Goal: Task Accomplishment & Management: Use online tool/utility

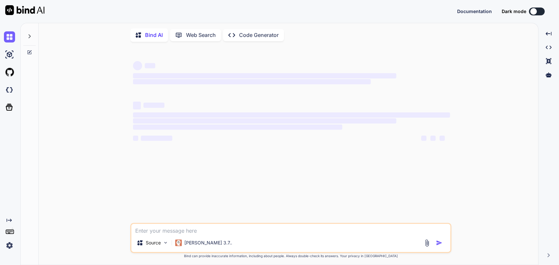
click at [21, 38] on div at bounding box center [30, 39] width 18 height 32
click at [25, 37] on div at bounding box center [29, 34] width 12 height 23
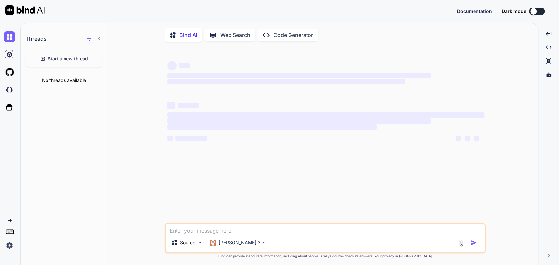
click at [65, 61] on span "Start a new thread" at bounding box center [68, 59] width 40 height 7
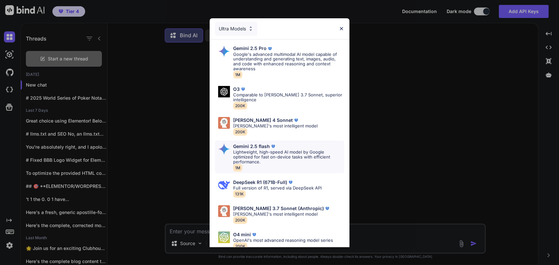
scroll to position [35, 0]
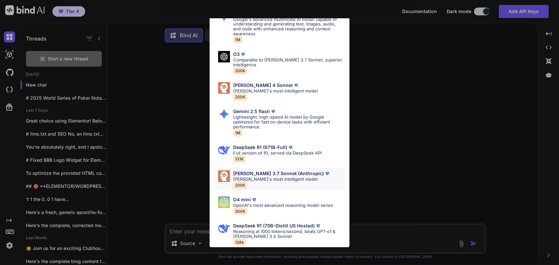
click at [267, 177] on p "[PERSON_NAME]'s most intelligent model" at bounding box center [281, 179] width 97 height 5
type textarea "x"
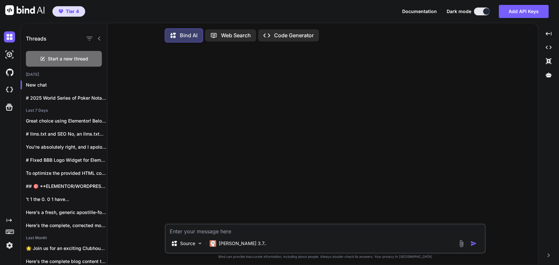
click at [216, 237] on div "Source [PERSON_NAME] 3.7.." at bounding box center [325, 239] width 321 height 30
click at [217, 235] on textarea at bounding box center [325, 230] width 319 height 10
click at [225, 234] on textarea at bounding box center [325, 230] width 319 height 10
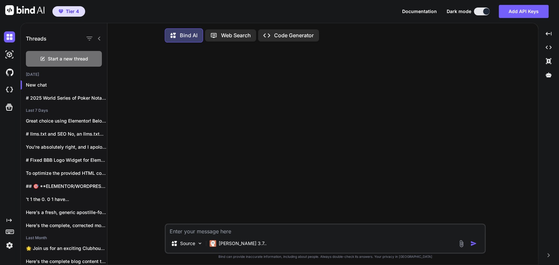
type textarea "T"
type textarea "x"
type textarea "Ta"
type textarea "x"
type textarea "Tak"
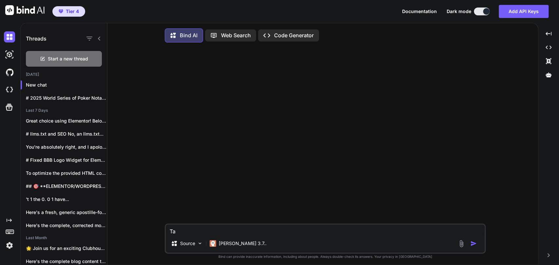
type textarea "x"
type textarea "Take"
type textarea "x"
type textarea "Take"
type textarea "x"
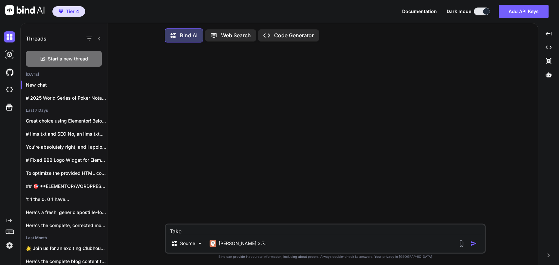
type textarea "Take t"
type textarea "x"
type textarea "Take th"
type textarea "x"
type textarea "Take thi"
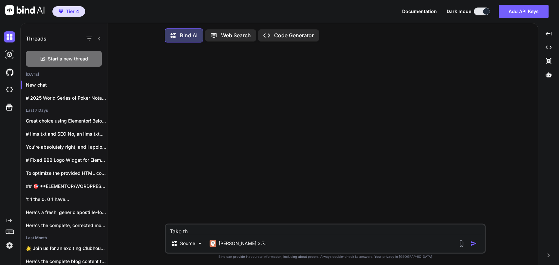
type textarea "x"
type textarea "Take this"
type textarea "x"
type textarea "Take this"
type textarea "x"
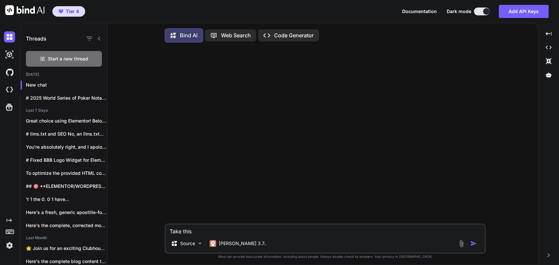
type textarea "Take this c"
type textarea "x"
type textarea "Take this co"
type textarea "x"
type textarea "Take this cod"
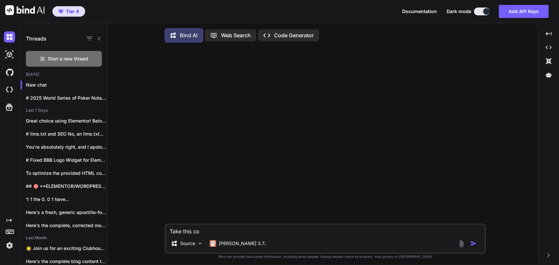
type textarea "x"
type textarea "Take this code"
type textarea "x"
type textarea "Take this code"
type textarea "x"
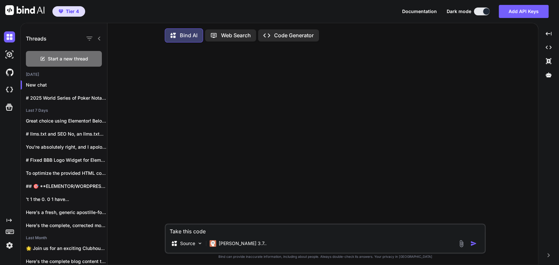
type textarea "Take this code w"
type textarea "x"
type textarea "Take this code wh"
type textarea "x"
type textarea "Take this code whi"
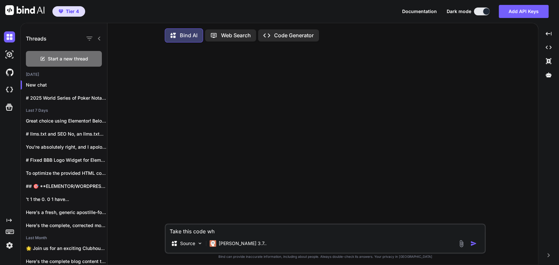
type textarea "x"
type textarea "Take this code whic"
type textarea "x"
type textarea "Take this code which"
type textarea "x"
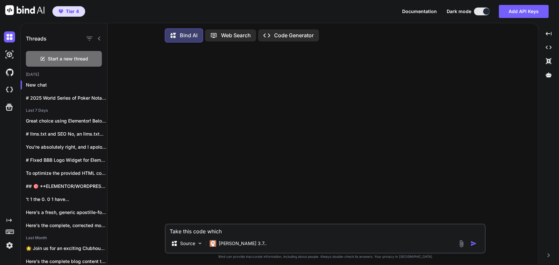
type textarea "Take this code which"
type textarea "x"
type textarea "Take this code which I"
type textarea "x"
type textarea "Take this code which I"
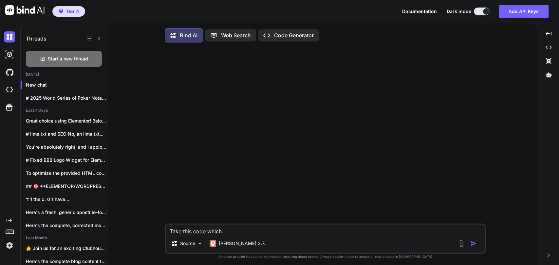
type textarea "x"
type textarea "Take this code which I a"
type textarea "x"
type textarea "Take this code which I am"
type textarea "x"
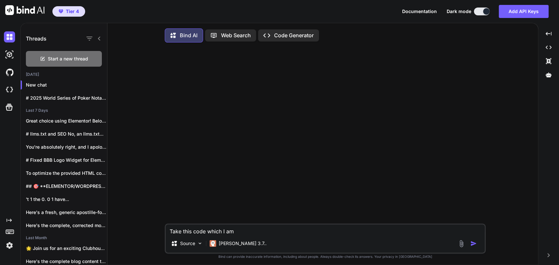
type textarea "Take this code which I am"
type textarea "x"
type textarea "Take this code which I am g"
type textarea "x"
type textarea "Take this code which I am go"
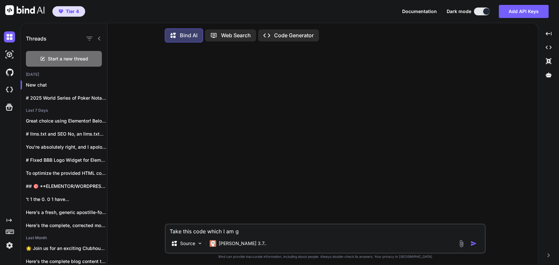
type textarea "x"
type textarea "Take this code which I am goi"
type textarea "x"
type textarea "Take this code which I am goin"
type textarea "x"
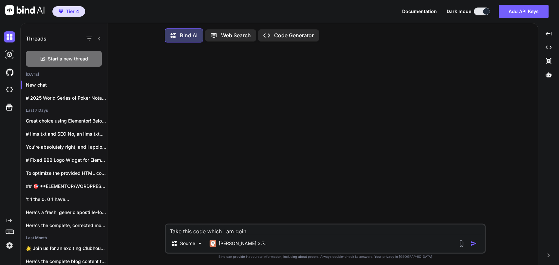
type textarea "Take this code which I am going"
type textarea "x"
type textarea "Take this code which I am going"
type textarea "x"
type textarea "Take this code which I am going t"
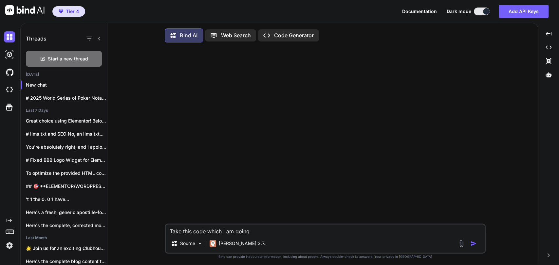
type textarea "x"
type textarea "Take this code which I am going to"
type textarea "x"
type textarea "Take this code which I am going to"
type textarea "x"
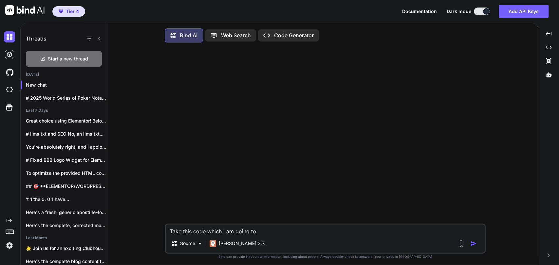
type textarea "Take this code which I am going to e"
type textarea "x"
type textarea "Take this code which I am going to en"
type textarea "x"
type textarea "Take this code which I am going to e"
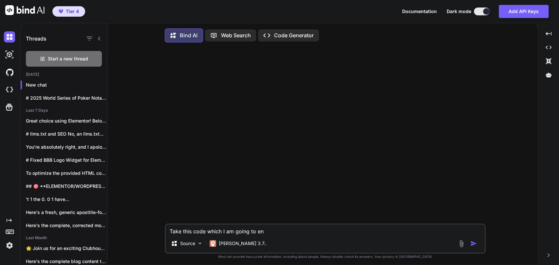
type textarea "x"
type textarea "Take this code which I am going to em"
type textarea "x"
type textarea "Take this code which I am going to emb"
type textarea "x"
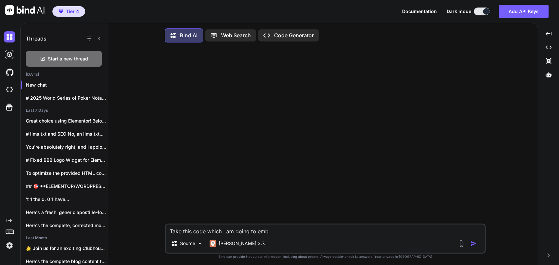
type textarea "Take this code which I am going to embe"
type textarea "x"
type textarea "Take this code which I am going to embee"
type textarea "x"
type textarea "Take this code which I am going to embeed"
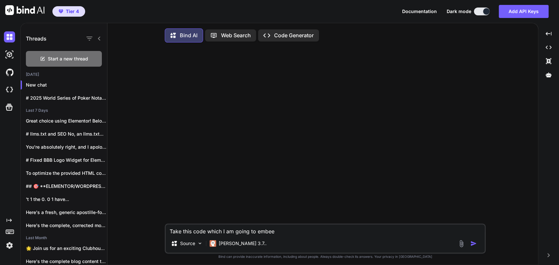
type textarea "x"
type textarea "Take this code which I am going to embeed"
type textarea "x"
type textarea "Take this code which I am going to embeed"
type textarea "x"
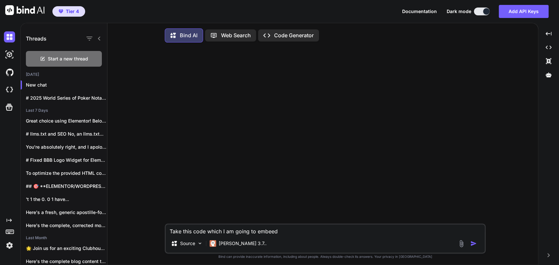
type textarea "Take this code which I am going to embee"
type textarea "x"
type textarea "Take this code which I am going to embe"
type textarea "x"
type textarea "Take this code which I am going to emb"
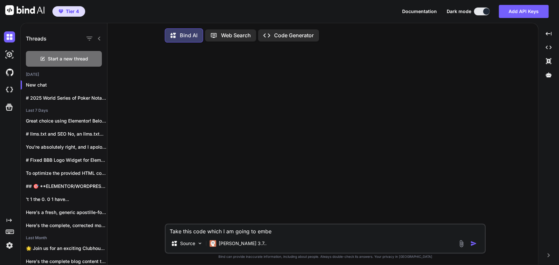
type textarea "x"
type textarea "Take this code which I am going to embe"
type textarea "x"
type textarea "Take this code which I am going to embed"
type textarea "x"
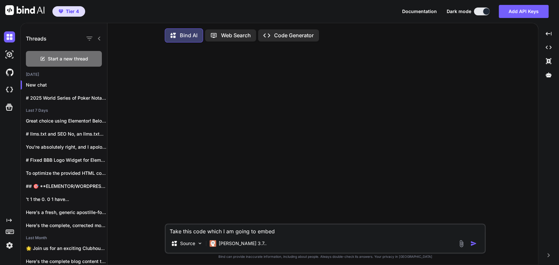
type textarea "Take this code which I am going to embed"
type textarea "x"
type textarea "Take this code which I am going to embed i"
type textarea "x"
type textarea "Take this code which I am going to embed in"
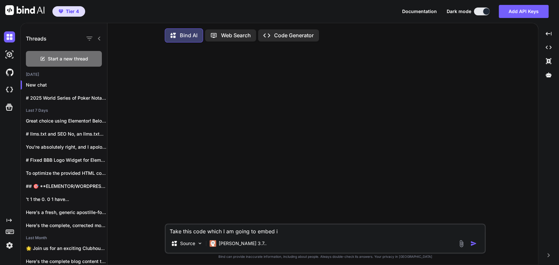
type textarea "x"
type textarea "Take this code which I am going to embed in"
type textarea "x"
type textarea "Take this code which I am going to embed in W"
type textarea "x"
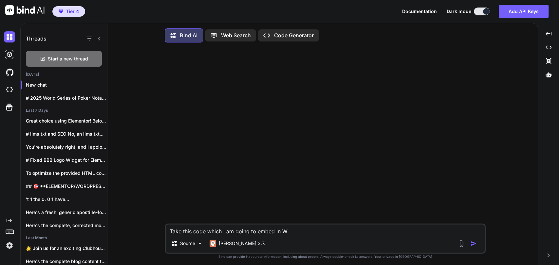
type textarea "Take this code which I am going to embed in Wo"
type textarea "x"
type textarea "Take this code which I am going to embed in [GEOGRAPHIC_DATA]"
type textarea "x"
type textarea "Take this code which I am going to embed in Word"
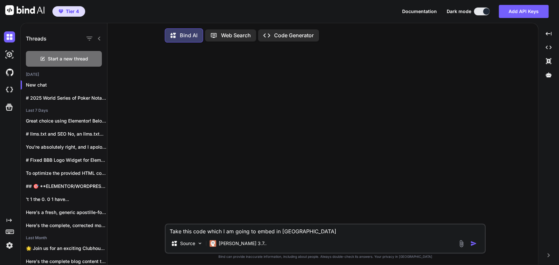
type textarea "x"
type textarea "Take this code which I am going to embed in Wordp"
type textarea "x"
type textarea "Take this code which I am going to embed in Wordpr"
type textarea "x"
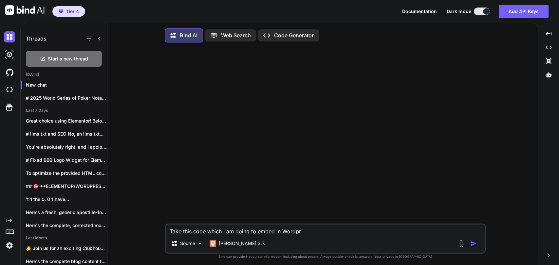
type textarea "Take this code which I am going to embed in Wordpre"
type textarea "x"
type textarea "Take this code which I am going to embed in [GEOGRAPHIC_DATA]"
type textarea "x"
type textarea "Take this code which I am going to embed in Wordpress"
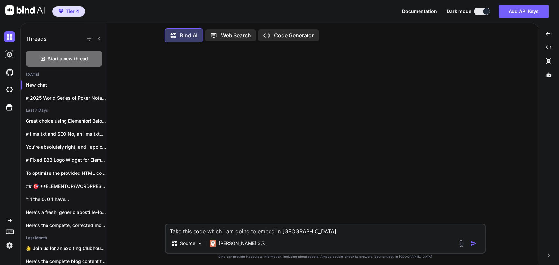
type textarea "x"
type textarea "Take this code which I am going to embed in Wordpresss"
type textarea "x"
type textarea "Take this code which I am going to embed in Wordpresss"
type textarea "x"
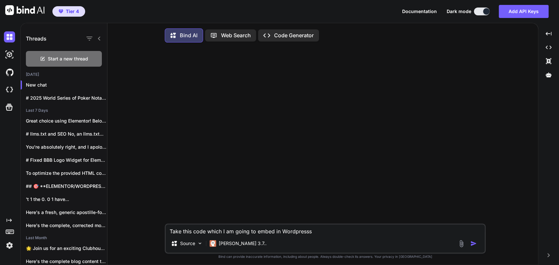
type textarea "Take this code which I am going to embed in Wordpresss w"
type textarea "x"
type textarea "Take this code which I am going to embed in Wordpresss"
type textarea "x"
type textarea "Take this code which I am going to embed in Wordpresss"
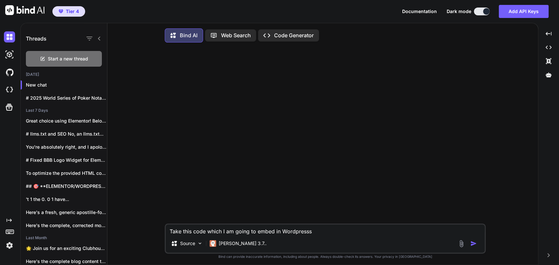
type textarea "x"
type textarea "Take this code which I am going to embed in Wordpress"
type textarea "x"
type textarea "Take this code which I am going to embed in Wordpress"
type textarea "x"
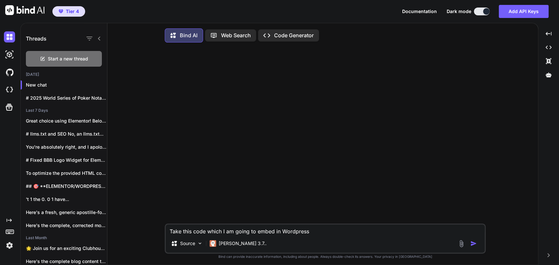
type textarea "Take this code which I am going to embed in Wordpress w"
type textarea "x"
type textarea "Take this code which I am going to embed in Wordpress wi"
type textarea "x"
type textarea "Take this code which I am going to embed in Wordpress wit"
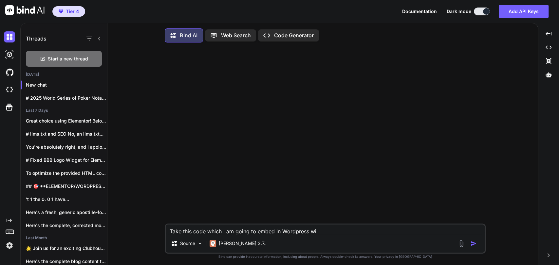
type textarea "x"
type textarea "Take this code which I am going to embed in Wordpress with"
type textarea "x"
type textarea "Take this code which I am going to embed in Wordpress with"
type textarea "x"
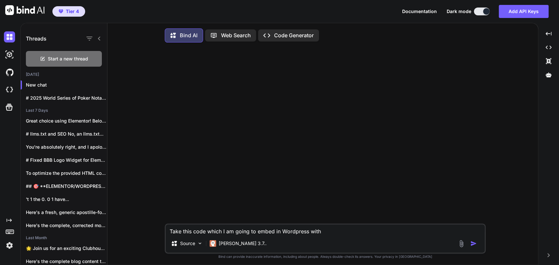
type textarea "Take this code which I am going to embed in Wordpress with E"
type textarea "x"
type textarea "Take this code which I am going to embed in Wordpress with El"
type textarea "x"
type textarea "Take this code which I am going to embed in Wordpress with Ele"
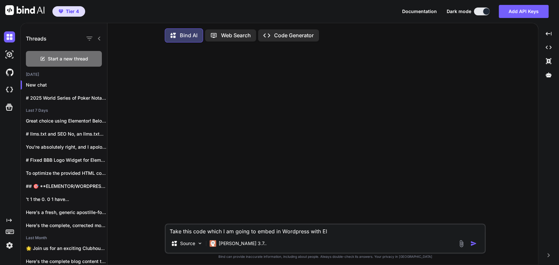
type textarea "x"
type textarea "Take this code which I am going to embed in Wordpress with Elem"
type textarea "x"
type textarea "Take this code which I am going to embed in Wordpress with Eleme"
type textarea "x"
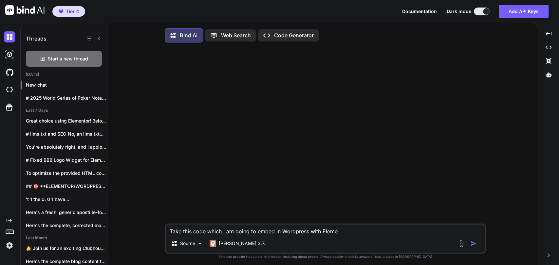
type textarea "Take this code which I am going to embed in Wordpress with Elemen"
type textarea "x"
type textarea "Take this code which I am going to embed in Wordpress with Elemenr"
type textarea "x"
type textarea "Take this code which I am going to embed in Wordpress with [PERSON_NAME]"
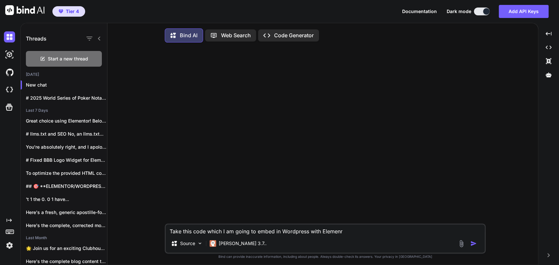
type textarea "x"
type textarea "Take this code which I am going to embed in Wordpress with Elemenrot"
type textarea "x"
type textarea "Take this code which I am going to embed in Wordpress with Elemenrot"
type textarea "x"
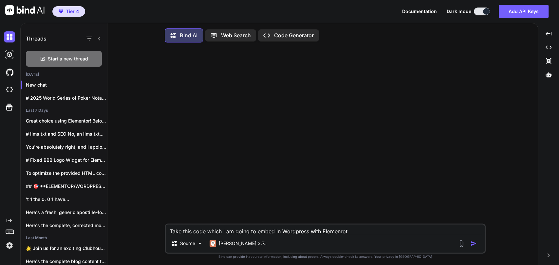
type textarea "Take this code which I am going to embed in Wordpress with Elemenrot a"
type textarea "x"
type textarea "Take this code which I am going to embed in Wordpress with Elemenrot an"
type textarea "x"
type textarea "Take this code which I am going to embed in Wordpress with Elemenrot and"
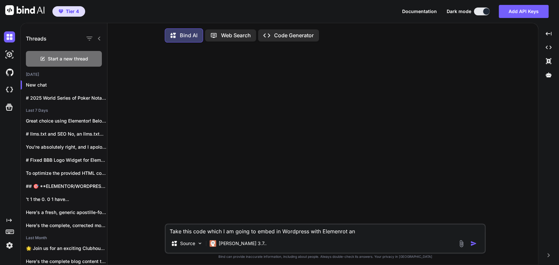
type textarea "x"
type textarea "Take this code which I am going to embed in Wordpress with Elemenrot and"
type textarea "x"
type textarea "Take this code which I am going to embed in Wordpress with Elemenrot and I"
type textarea "x"
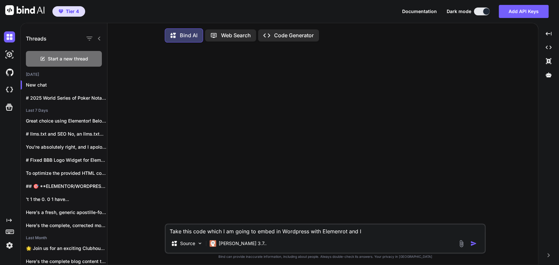
type textarea "Take this code which I am going to embed in Wordpress with Elemenrot and I"
type textarea "x"
type textarea "Take this code which I am going to embed in Wordpress with Elemenrot and I a"
type textarea "x"
type textarea "Take this code which I am going to embed in Wordpress with Elemenrot and I am"
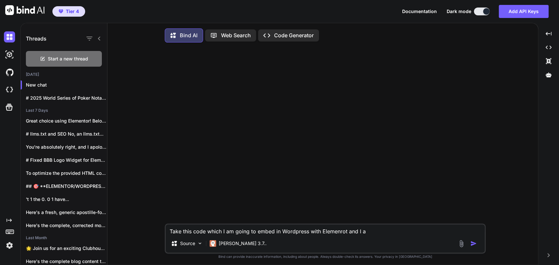
type textarea "x"
type textarea "Take this code which I am going to embed in Wordpress with Elemenrot and I am"
type textarea "x"
type textarea "Take this code which I am going to embed in Wordpress with Elemenrot and I am r"
type textarea "x"
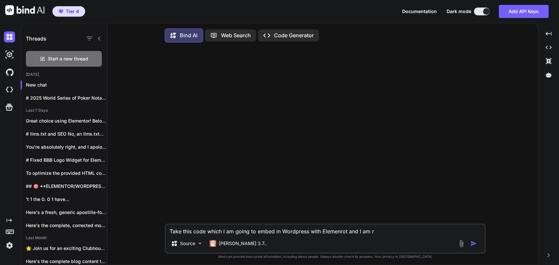
type textarea "Take this code which I am going to embed in Wordpress with Elemenrot and I am ru"
type textarea "x"
type textarea "Take this code which I am going to embed in Wordpress with Elemenrot and I am r…"
type textarea "x"
type textarea "Take this code which I am going to embed in Wordpress with Elemenrot and I am r…"
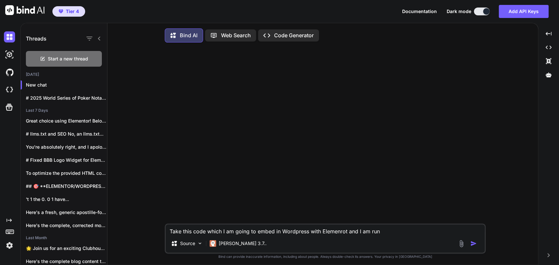
type textarea "x"
type textarea "Take this code which I am going to embed in Wordpress with Elemenrot and I am r…"
type textarea "x"
type textarea "Take this code which I am going to embed in Wordpress with Elemenrot and I am r…"
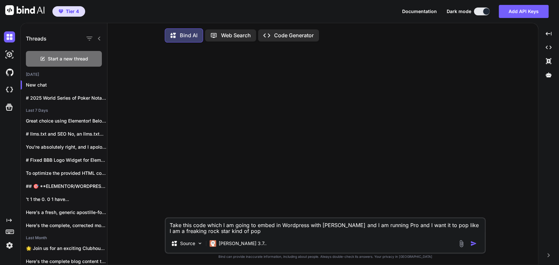
paste textarea "<div class="tidycal-embed" data-path="geek/notary-session-with-notary-geek-15-m…"
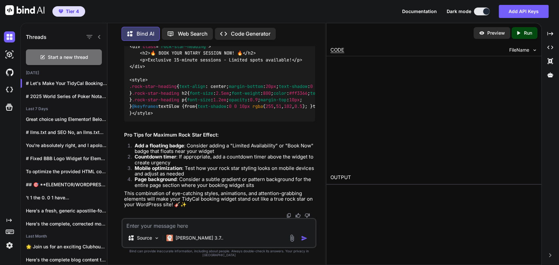
scroll to position [1228, 0]
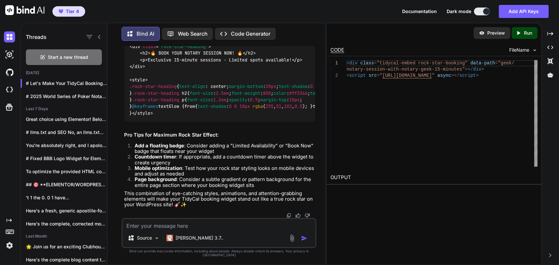
click at [188, 229] on textarea at bounding box center [218, 224] width 193 height 10
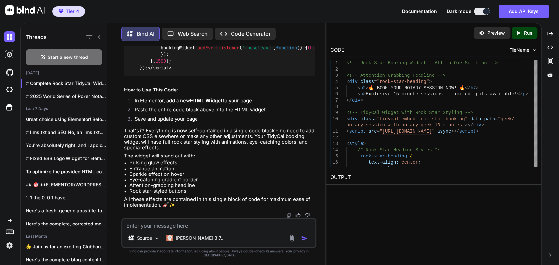
scroll to position [1389, 0]
click at [522, 32] on icon "Created with Pixso." at bounding box center [519, 33] width 9 height 6
click at [479, 31] on img at bounding box center [482, 33] width 6 height 6
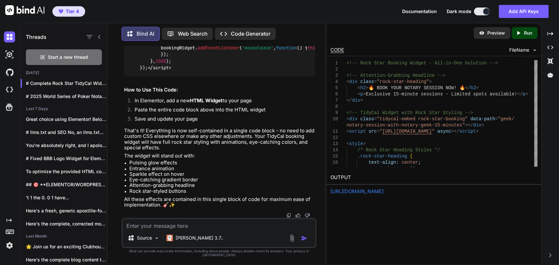
click at [168, 228] on textarea at bounding box center [218, 224] width 193 height 10
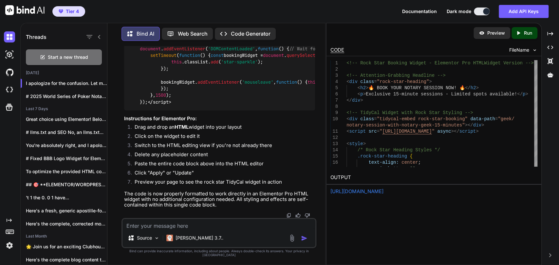
scroll to position [2679, 0]
click at [174, 234] on div "Source [PERSON_NAME] 3.7.." at bounding box center [218, 233] width 195 height 30
click at [174, 229] on textarea at bounding box center [218, 224] width 193 height 10
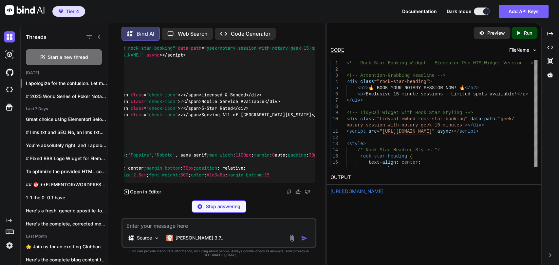
scroll to position [0, 111]
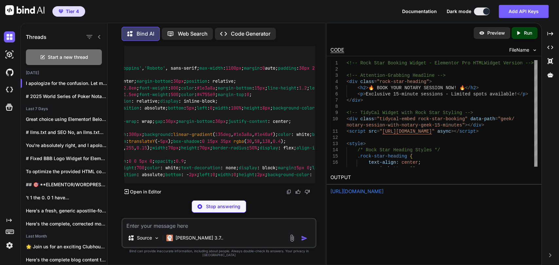
drag, startPoint x: 295, startPoint y: 109, endPoint x: 243, endPoint y: 114, distance: 52.6
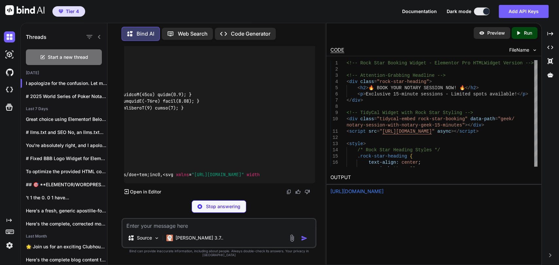
scroll to position [5968, 0]
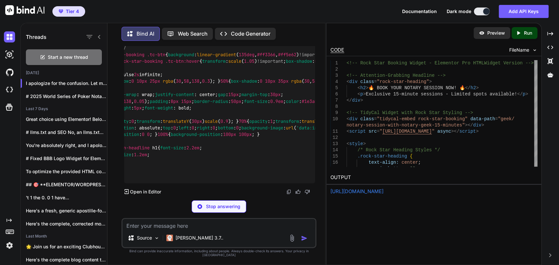
click at [296, 131] on span "'data:image/svg+xml;utf8,<svg xmlns="[URL][DOMAIN_NAME]" width="20" height="20"…" at bounding box center [567, 128] width 542 height 6
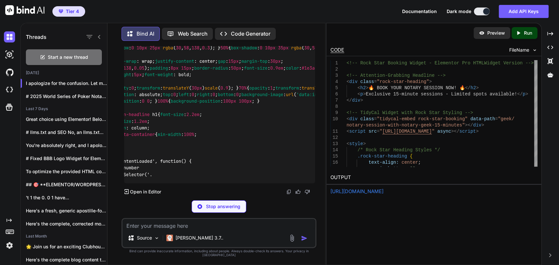
drag, startPoint x: 159, startPoint y: 119, endPoint x: 204, endPoint y: 121, distance: 44.9
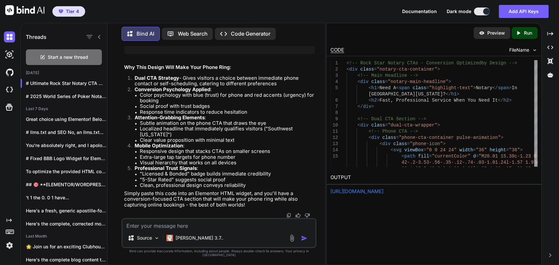
scroll to position [3852, 0]
click at [180, 227] on textarea at bounding box center [218, 224] width 193 height 10
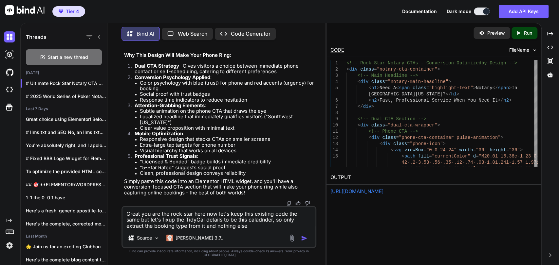
paste textarea "<div class="tidycal-embed" data-path="tn/totally-notary-mobile-signing-appointm…"
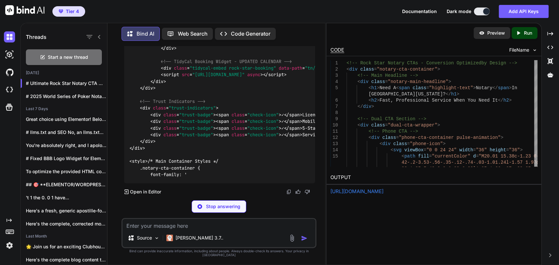
scroll to position [7092, 0]
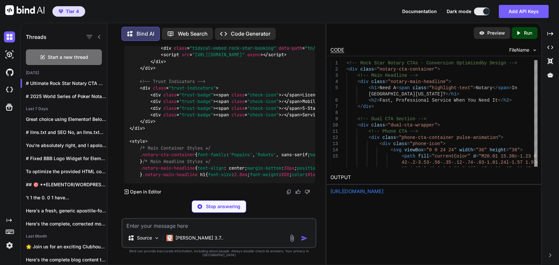
drag, startPoint x: 240, startPoint y: 88, endPoint x: 281, endPoint y: 87, distance: 40.6
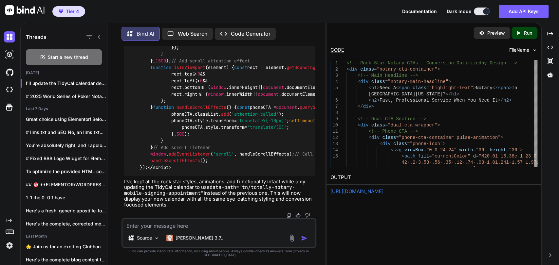
scroll to position [6924, 0]
click at [185, 242] on p "[PERSON_NAME] 3.7.." at bounding box center [199, 238] width 48 height 7
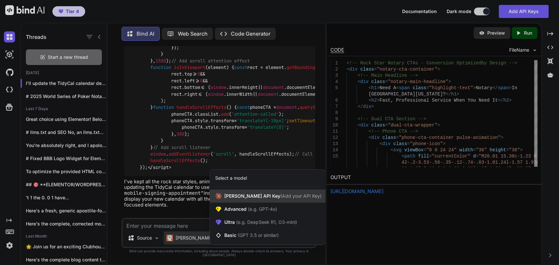
click at [232, 200] on span "[PERSON_NAME] Key (Add your API Key)" at bounding box center [272, 196] width 97 height 7
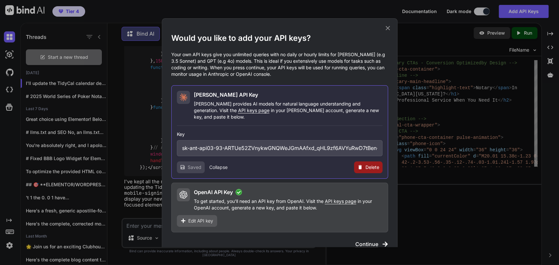
click at [384, 32] on div "Would you like to add your API keys? Your own API keys give you unlimited queri…" at bounding box center [279, 53] width 217 height 50
click at [384, 29] on icon at bounding box center [387, 28] width 7 height 7
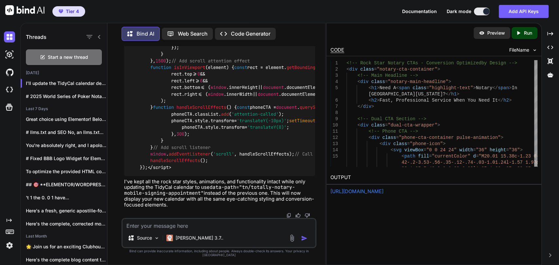
click at [210, 111] on span "handleScrollEffects" at bounding box center [201, 108] width 50 height 6
click at [241, 44] on span "addEventListener" at bounding box center [229, 41] width 42 height 6
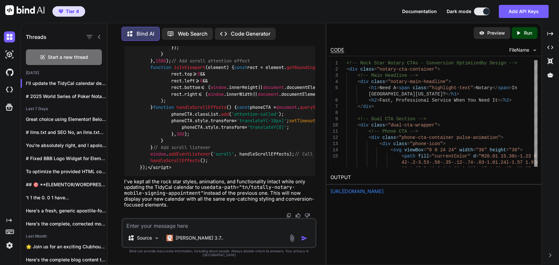
click at [211, 131] on span "style" at bounding box center [211, 128] width 13 height 6
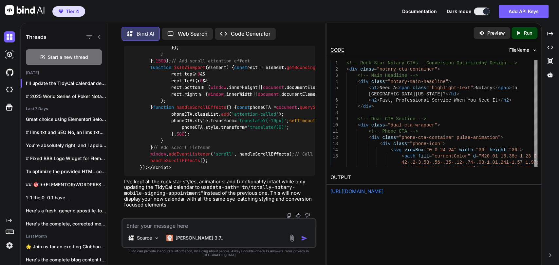
drag, startPoint x: 218, startPoint y: 105, endPoint x: 228, endPoint y: 121, distance: 18.6
click at [436, 105] on span "isInViewport" at bounding box center [451, 108] width 31 height 6
click at [228, 121] on span "transform" at bounding box center [222, 121] width 24 height 6
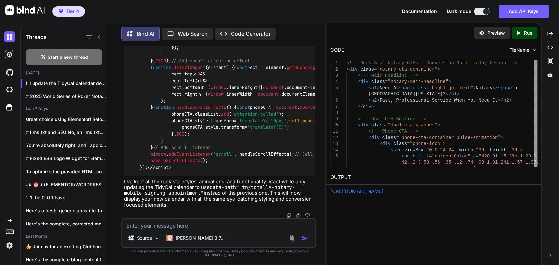
scroll to position [8161, 0]
click at [33, 6] on img at bounding box center [24, 10] width 39 height 10
